Goal: Task Accomplishment & Management: Manage account settings

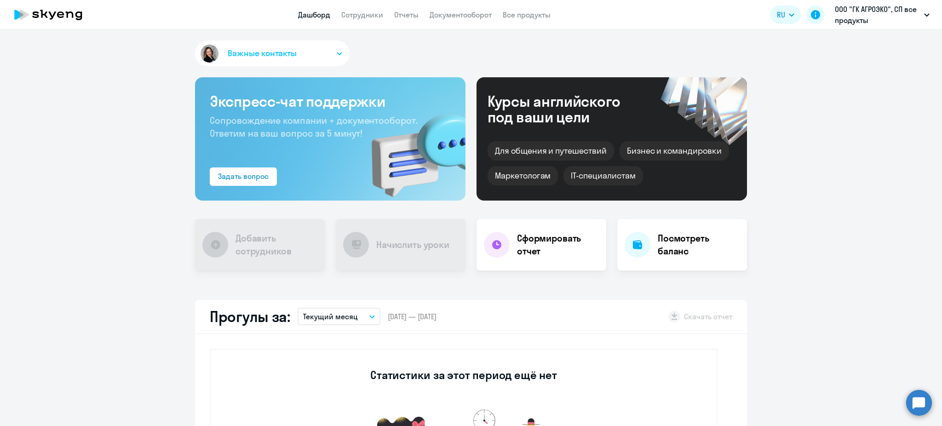
select select "30"
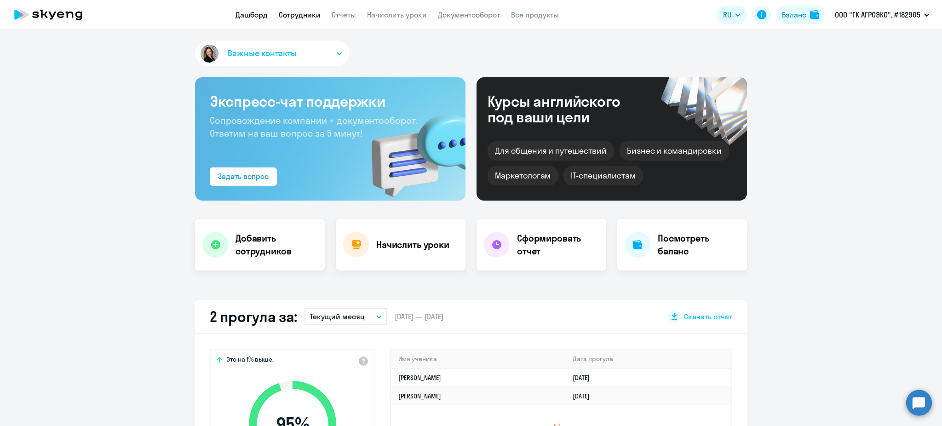
click at [305, 10] on link "Сотрудники" at bounding box center [300, 14] width 42 height 9
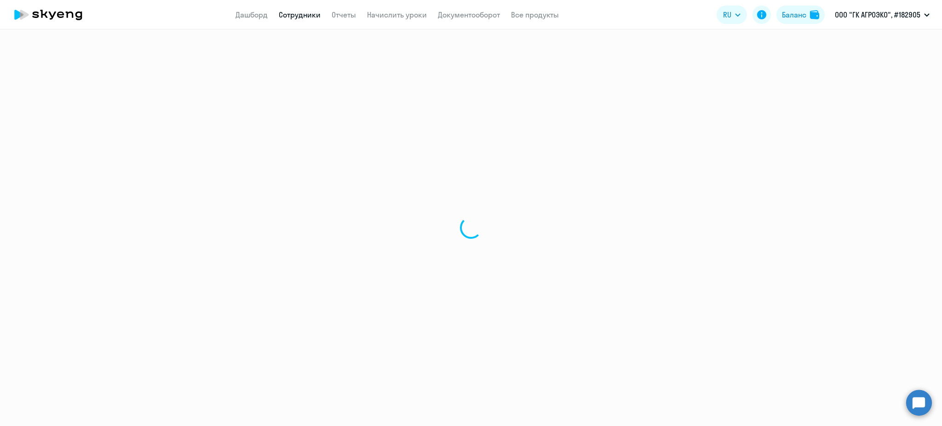
select select "30"
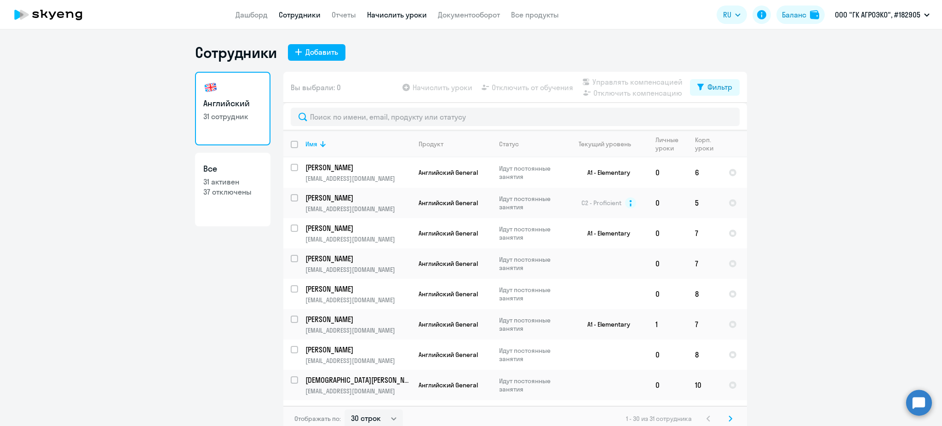
click at [409, 14] on link "Начислить уроки" at bounding box center [397, 14] width 60 height 9
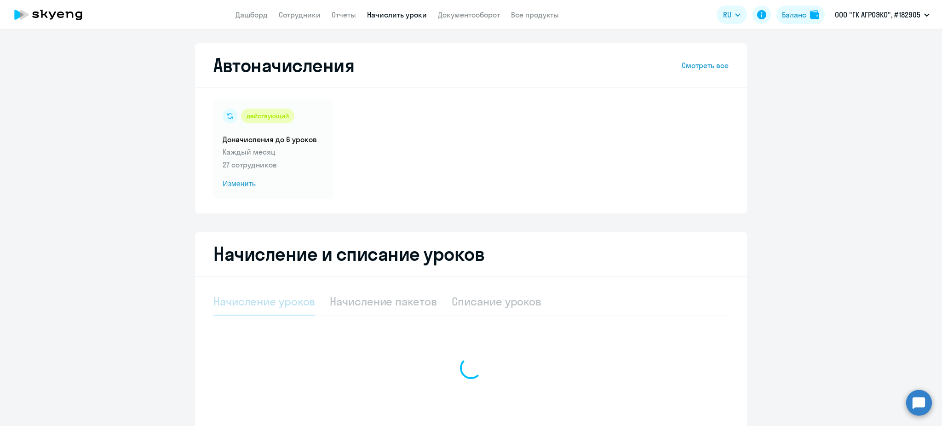
select select "10"
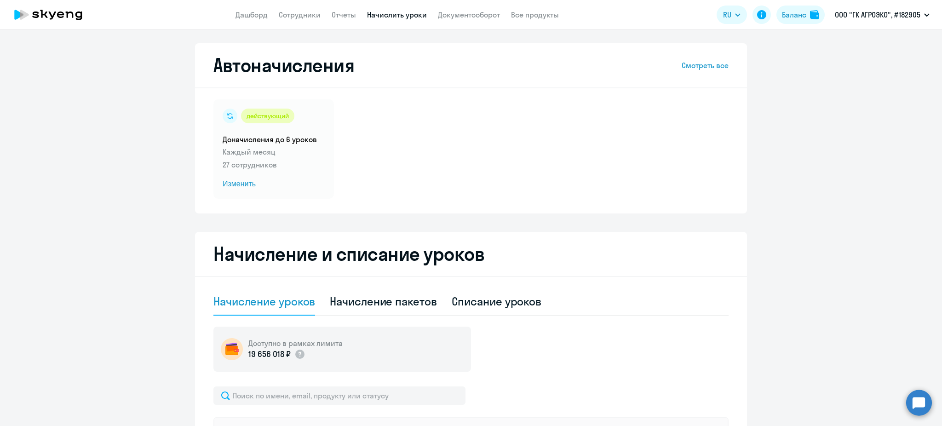
select select "10"
click at [241, 169] on p "27 сотрудников" at bounding box center [274, 164] width 102 height 11
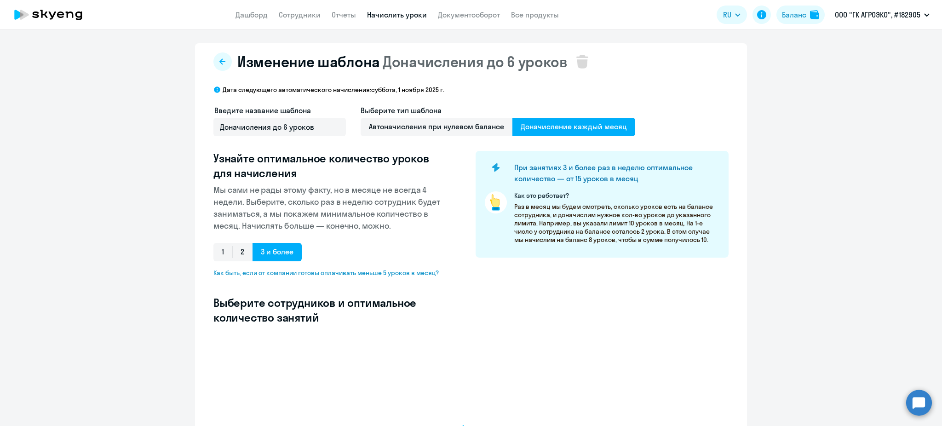
select select "10"
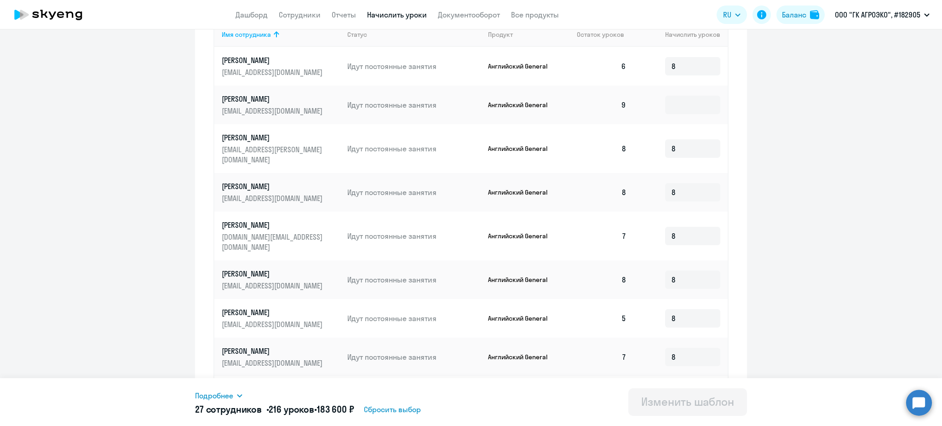
scroll to position [428, 0]
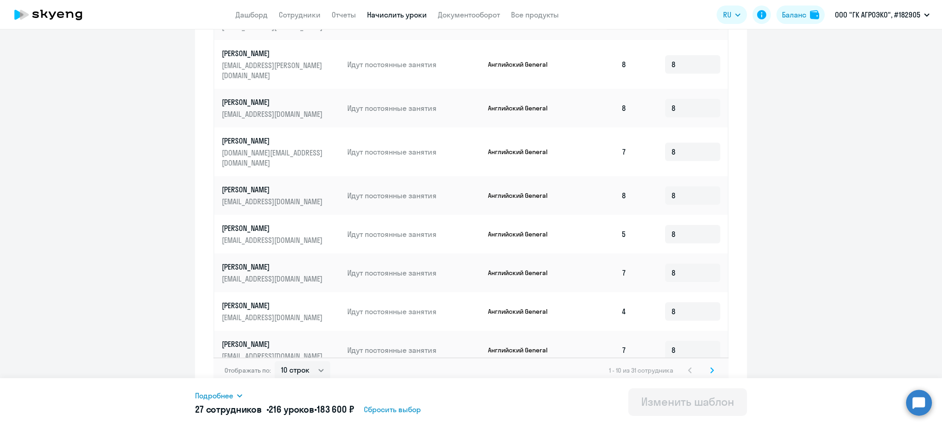
click at [710, 365] on svg-icon at bounding box center [712, 370] width 11 height 11
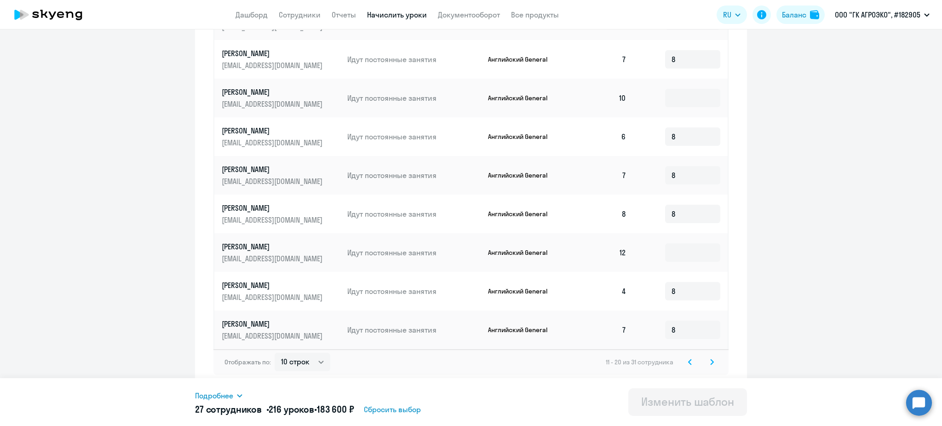
click at [710, 362] on svg-icon at bounding box center [712, 361] width 11 height 11
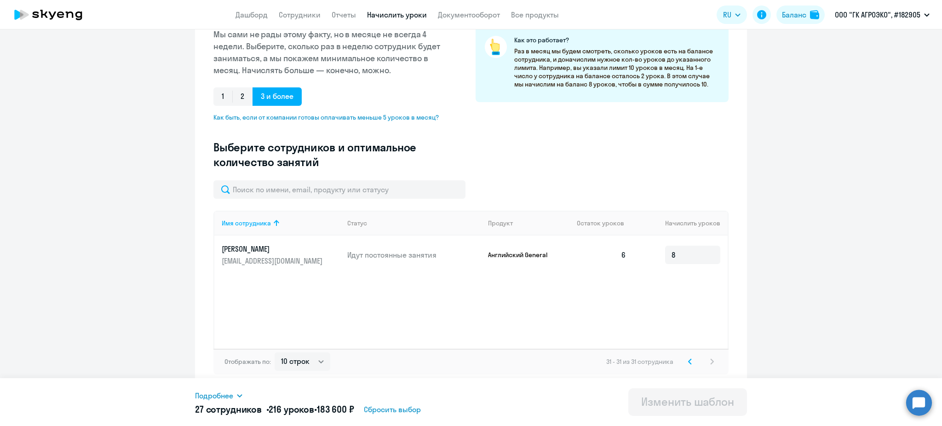
scroll to position [155, 0]
